Goal: Register for event/course

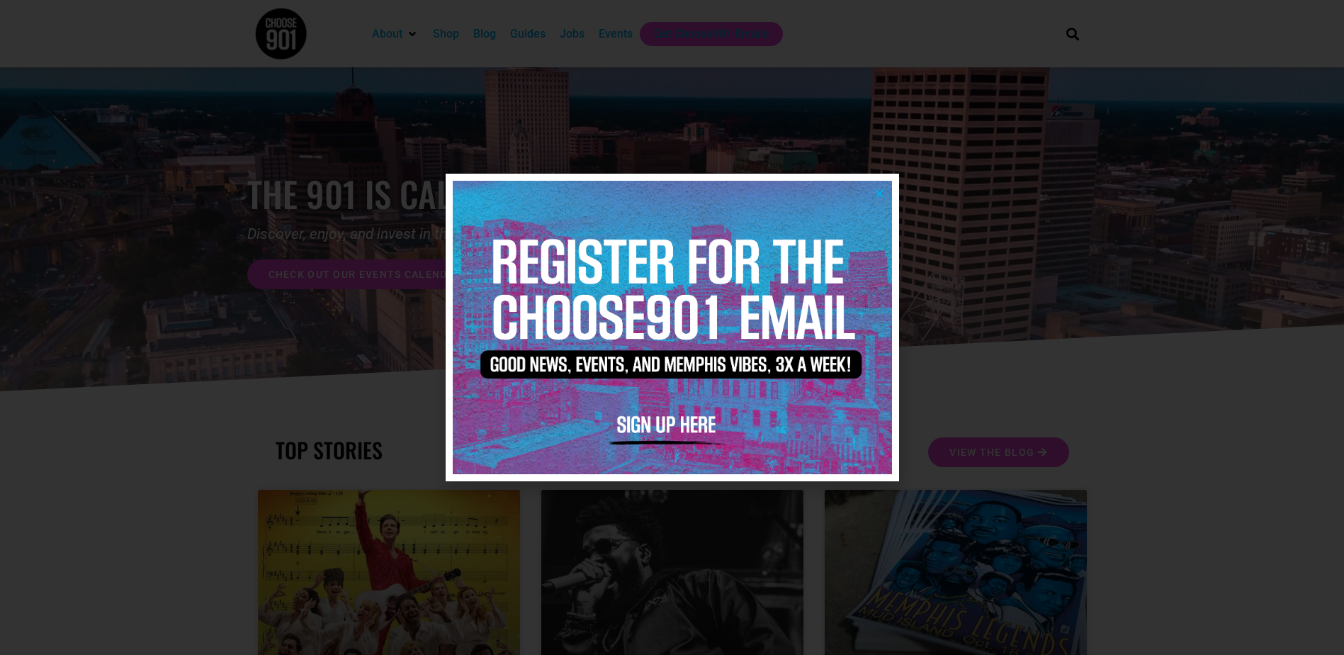
drag, startPoint x: 876, startPoint y: 197, endPoint x: 860, endPoint y: 205, distance: 17.4
click at [876, 197] on icon "Close" at bounding box center [879, 193] width 11 height 11
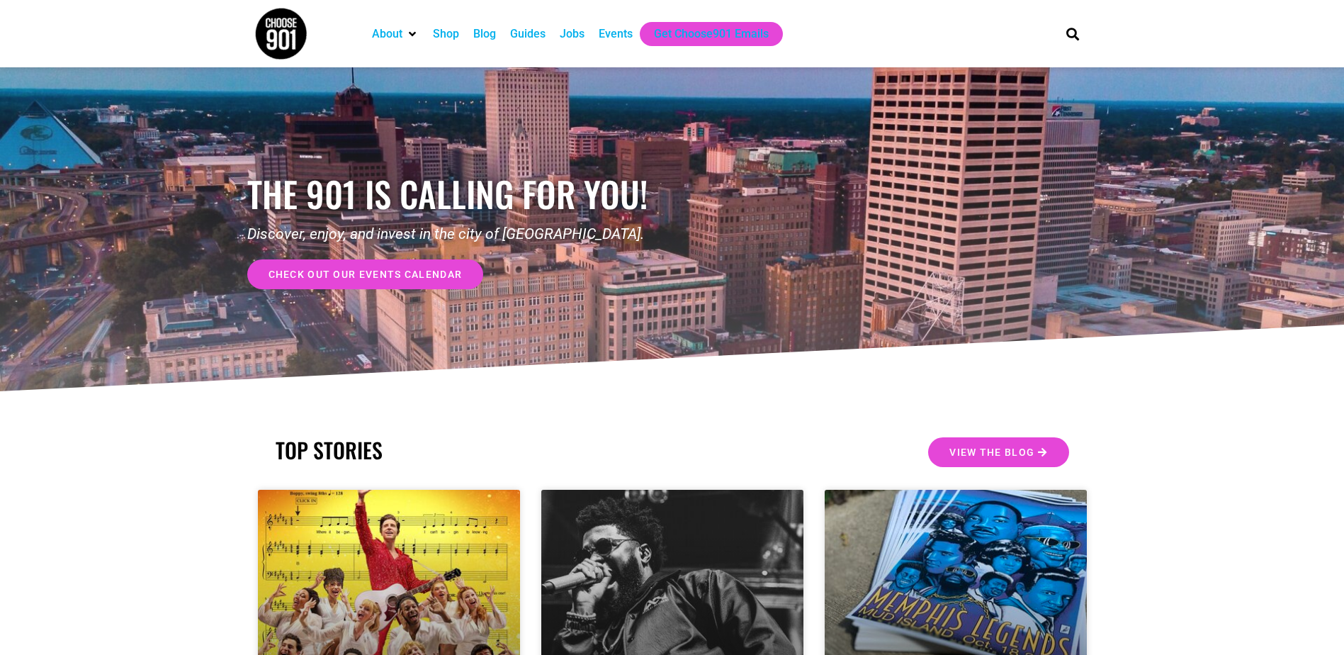
click at [407, 282] on link "check out our events calendar" at bounding box center [365, 274] width 237 height 30
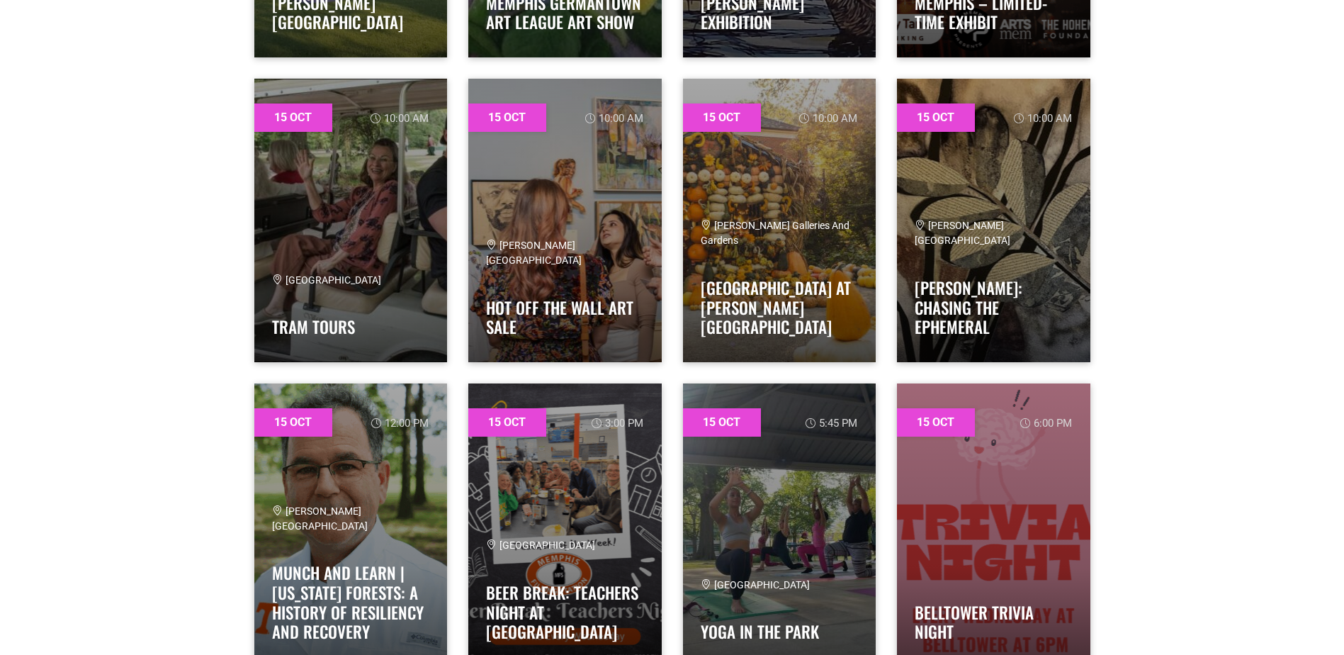
scroll to position [2692, 0]
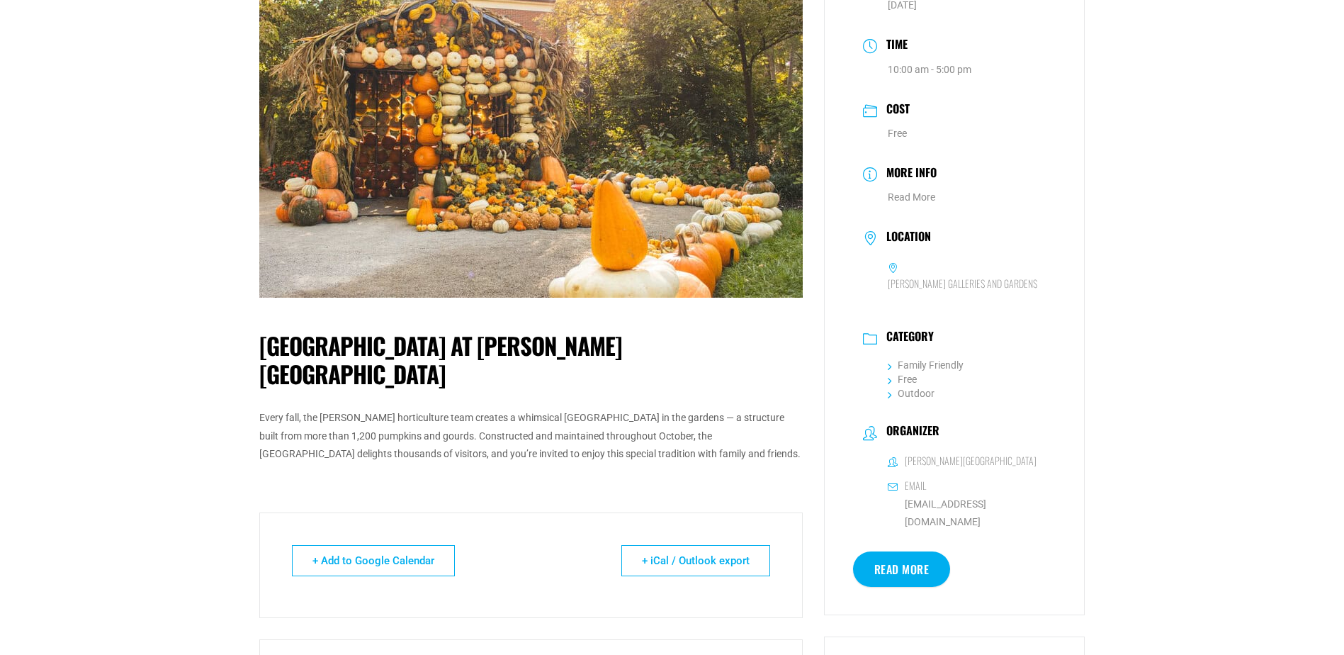
scroll to position [142, 0]
